Goal: Transaction & Acquisition: Purchase product/service

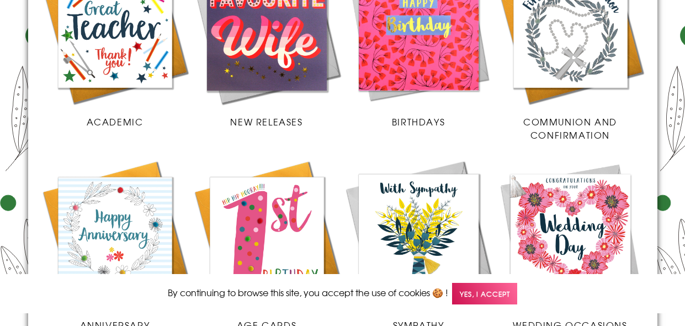
scroll to position [630, 0]
